Goal: Information Seeking & Learning: Learn about a topic

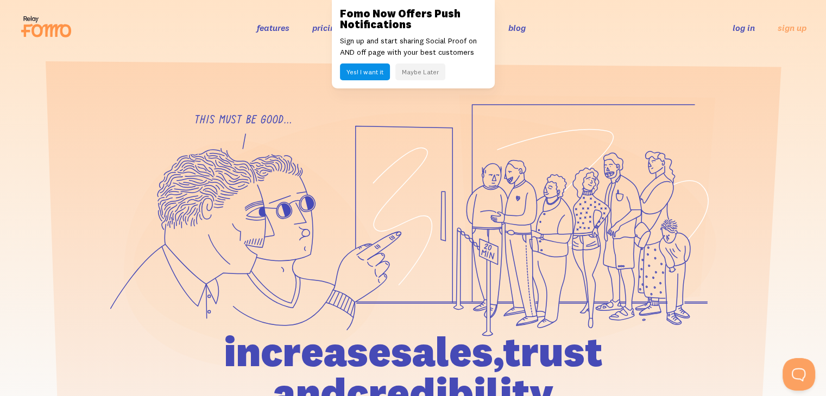
click at [429, 74] on button "Maybe Later" at bounding box center [420, 72] width 50 height 17
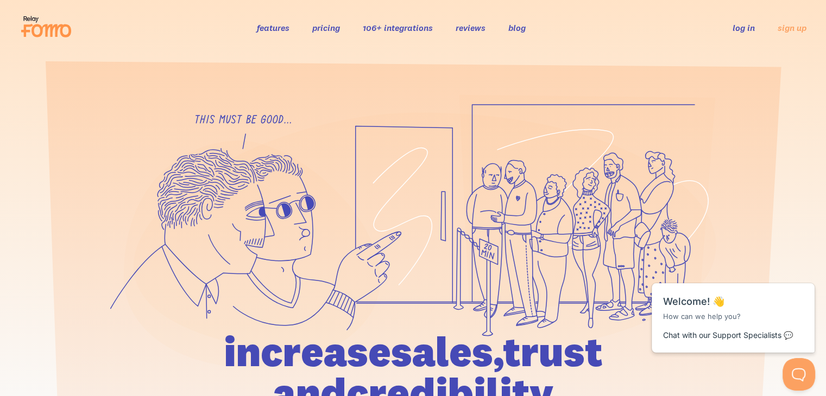
click at [318, 28] on link "pricing" at bounding box center [326, 27] width 28 height 11
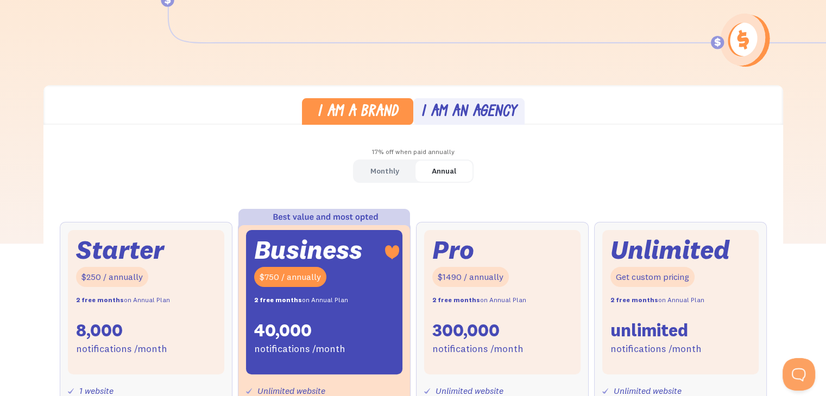
click at [445, 170] on div "Annual" at bounding box center [444, 171] width 24 height 16
click at [376, 169] on div "Monthly" at bounding box center [384, 171] width 29 height 16
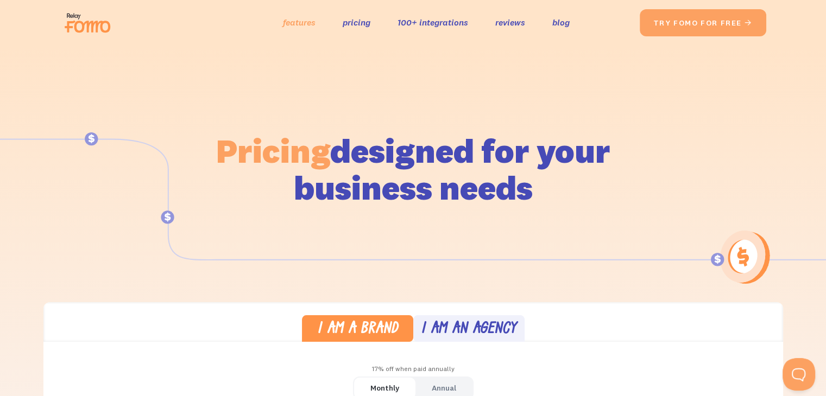
click at [292, 21] on link "features" at bounding box center [299, 23] width 33 height 16
